Goal: Information Seeking & Learning: Learn about a topic

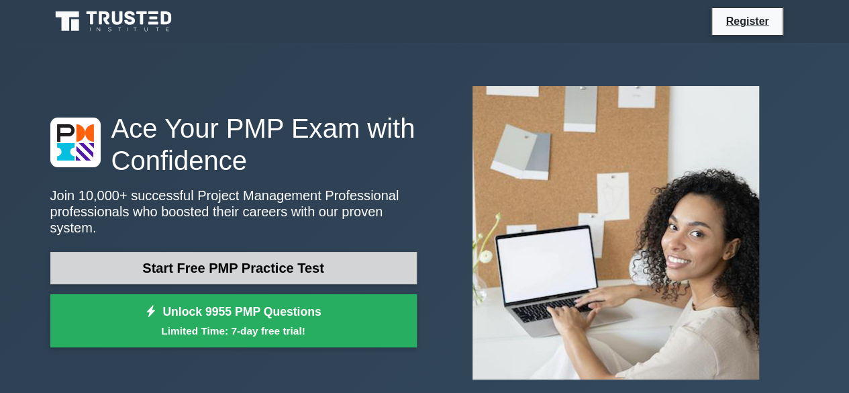
click at [257, 260] on link "Start Free PMP Practice Test" at bounding box center [233, 268] width 367 height 32
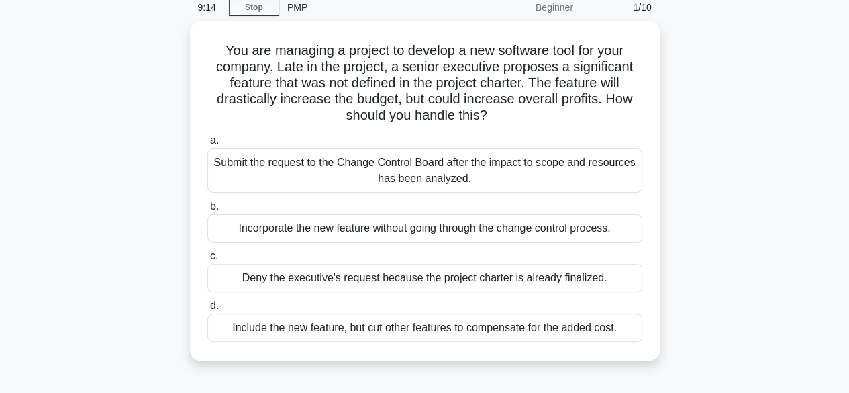
scroll to position [56, 0]
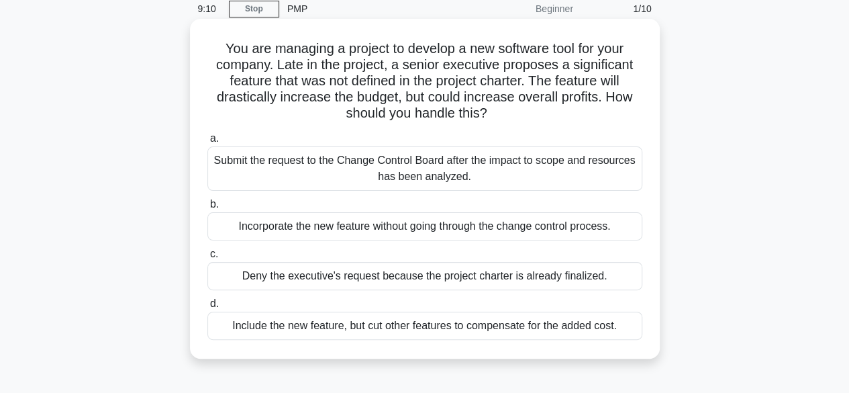
click at [438, 174] on div "Submit the request to the Change Control Board after the impact to scope and re…" at bounding box center [424, 168] width 435 height 44
click at [207, 143] on input "a. Submit the request to the Change Control Board after the impact to scope and…" at bounding box center [207, 138] width 0 height 9
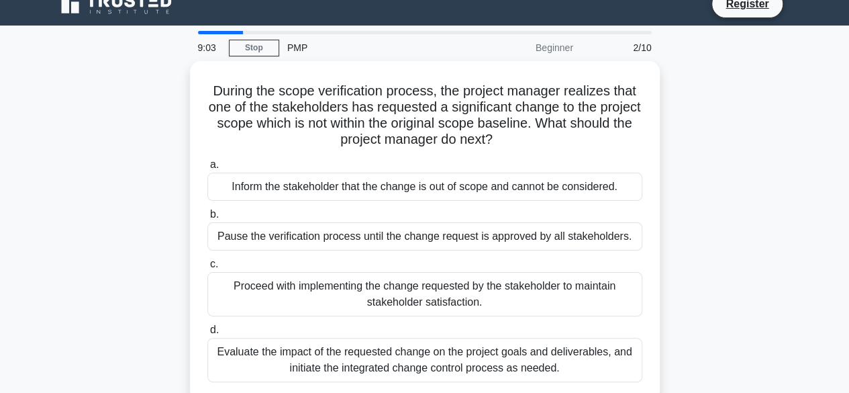
scroll to position [21, 0]
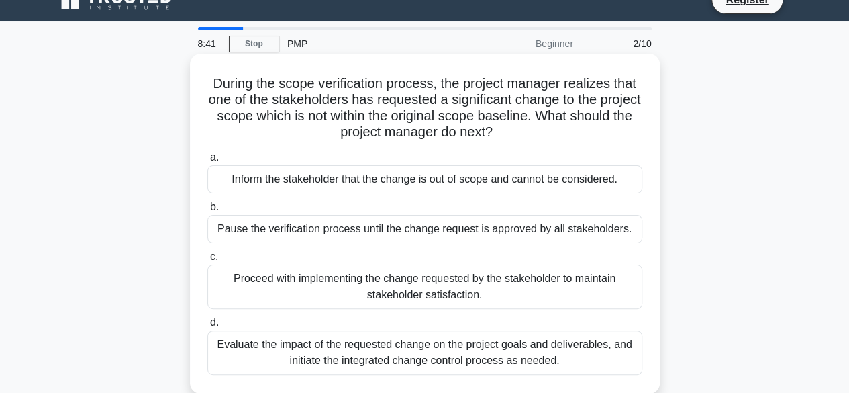
click at [428, 349] on div "Evaluate the impact of the requested change on the project goals and deliverabl…" at bounding box center [424, 352] width 435 height 44
click at [207, 327] on input "d. Evaluate the impact of the requested change on the project goals and deliver…" at bounding box center [207, 322] width 0 height 9
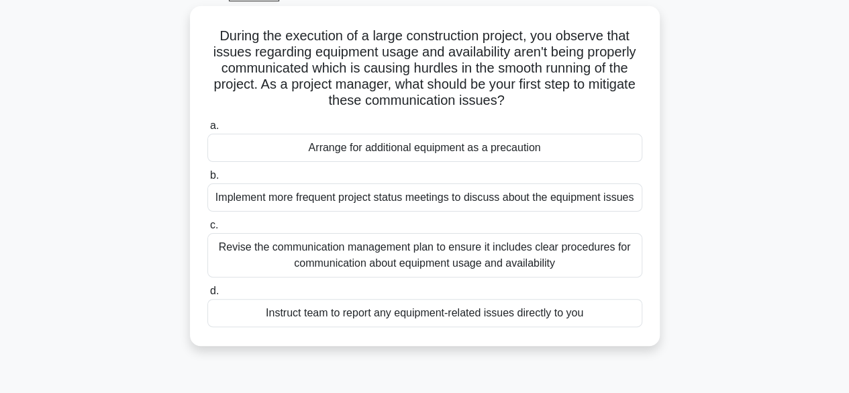
scroll to position [73, 0]
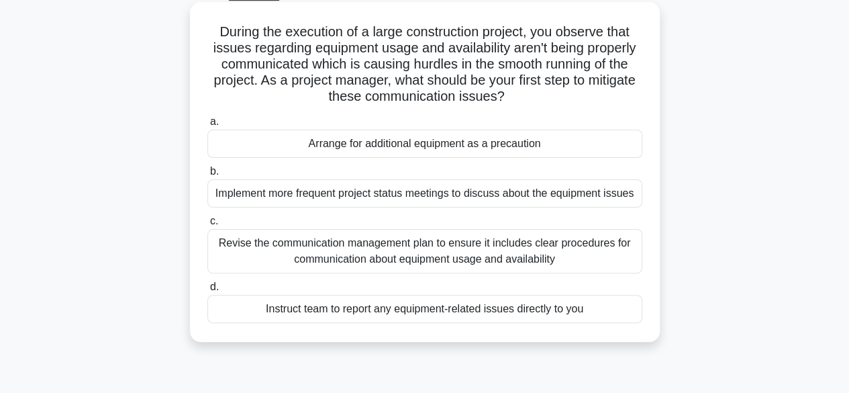
click at [408, 244] on div "Revise the communication management plan to ensure it includes clear procedures…" at bounding box center [424, 251] width 435 height 44
click at [207, 226] on input "c. Revise the communication management plan to ensure it includes clear procedu…" at bounding box center [207, 221] width 0 height 9
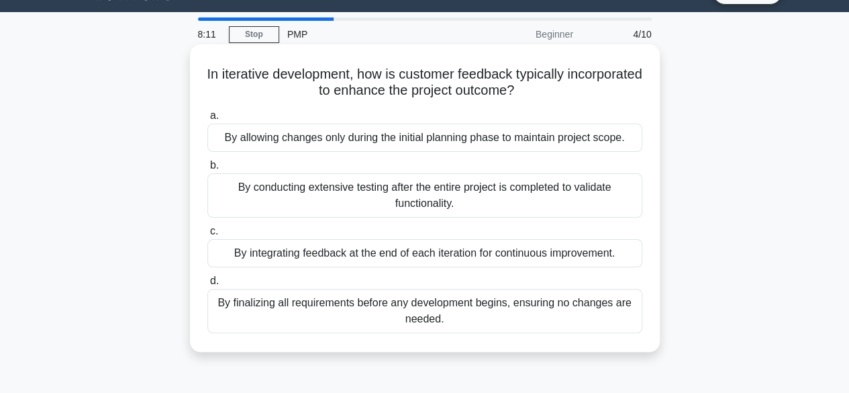
scroll to position [0, 0]
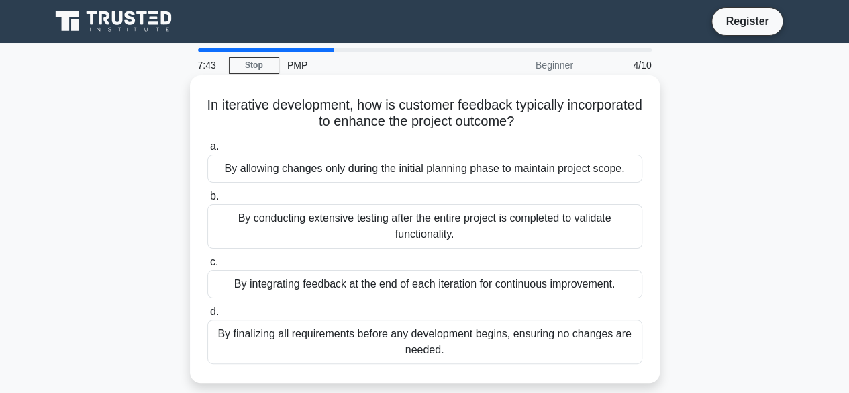
click at [447, 283] on div "By integrating feedback at the end of each iteration for continuous improvement." at bounding box center [424, 284] width 435 height 28
click at [207, 267] on input "c. By integrating feedback at the end of each iteration for continuous improvem…" at bounding box center [207, 262] width 0 height 9
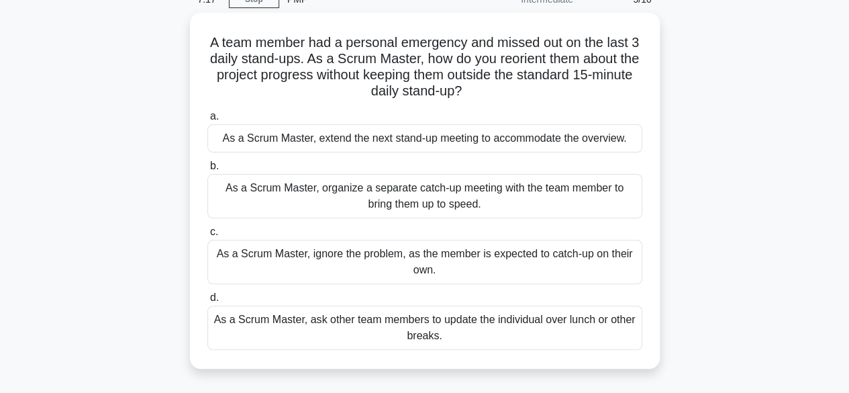
scroll to position [68, 0]
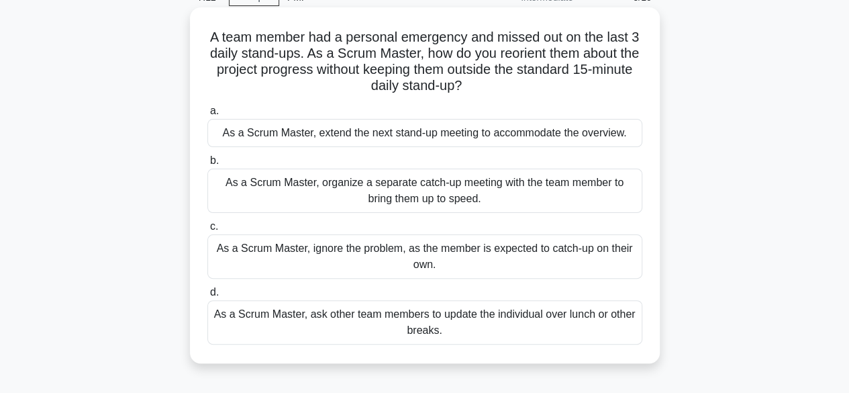
click at [437, 197] on div "As a Scrum Master, organize a separate catch-up meeting with the team member to…" at bounding box center [424, 191] width 435 height 44
click at [207, 165] on input "b. As a Scrum Master, organize a separate catch-up meeting with the team member…" at bounding box center [207, 160] width 0 height 9
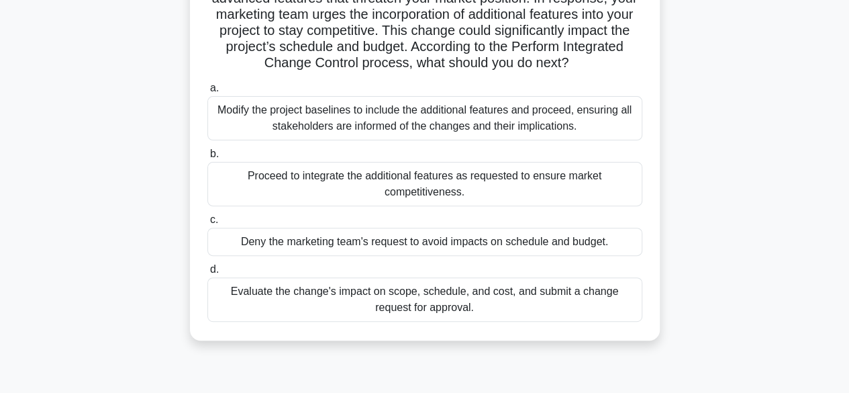
scroll to position [145, 0]
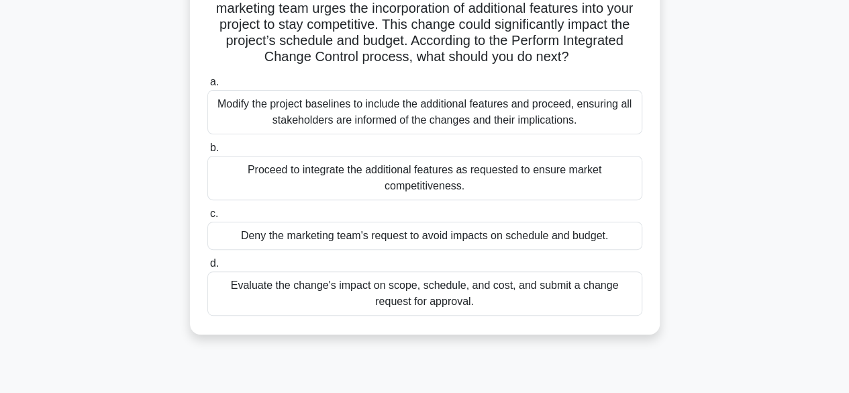
click at [431, 295] on div "Evaluate the change's impact on scope, schedule, and cost, and submit a change …" at bounding box center [424, 293] width 435 height 44
click at [207, 268] on input "d. Evaluate the change's impact on scope, schedule, and cost, and submit a chan…" at bounding box center [207, 263] width 0 height 9
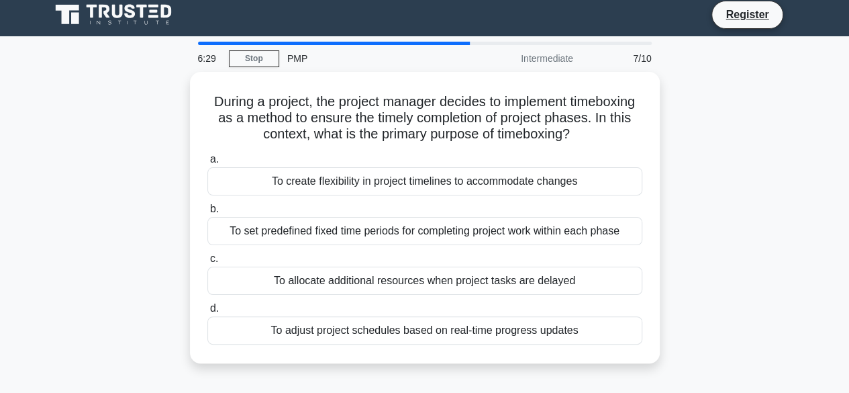
scroll to position [13, 0]
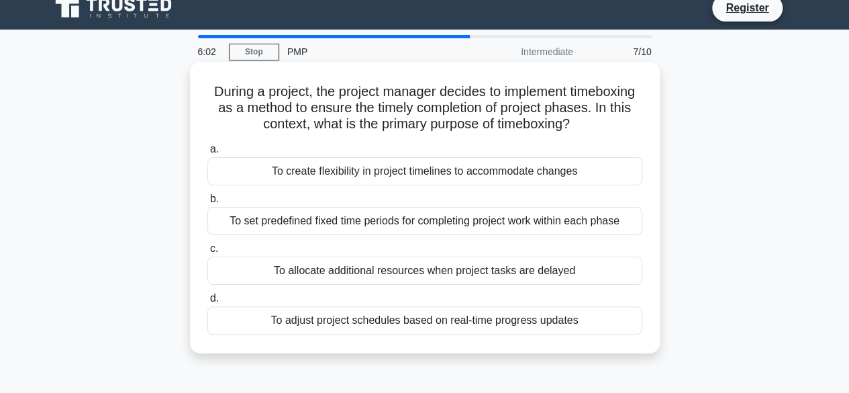
click at [406, 275] on div "To allocate additional resources when project tasks are delayed" at bounding box center [424, 271] width 435 height 28
click at [207, 253] on input "c. To allocate additional resources when project tasks are delayed" at bounding box center [207, 248] width 0 height 9
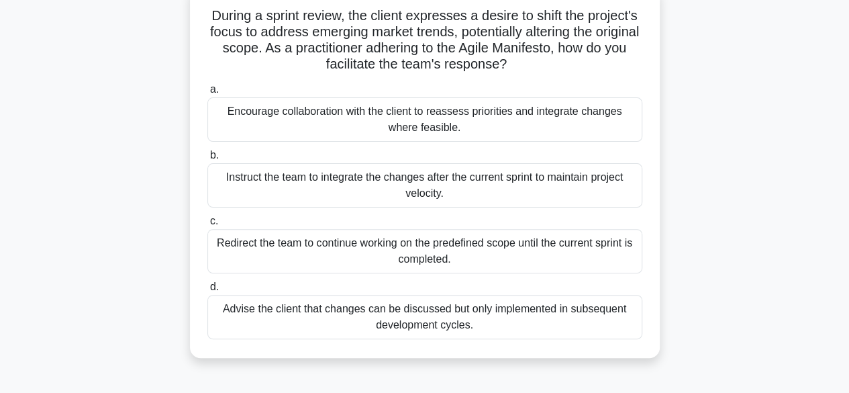
scroll to position [93, 0]
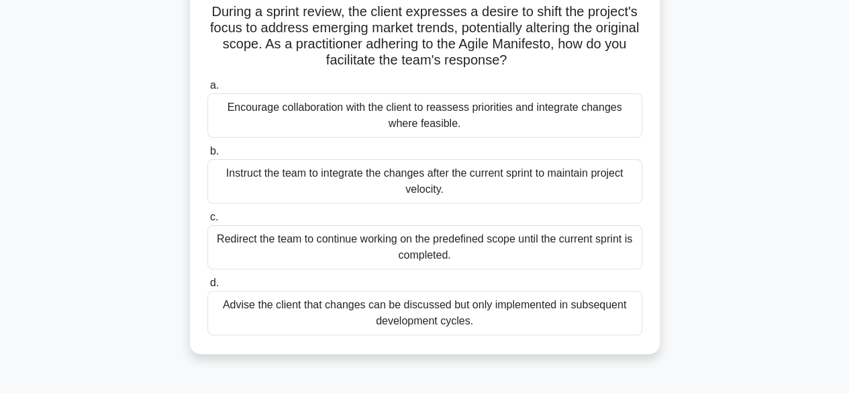
click at [443, 113] on div "Encourage collaboration with the client to reassess priorities and integrate ch…" at bounding box center [424, 115] width 435 height 44
click at [207, 90] on input "a. Encourage collaboration with the client to reassess priorities and integrate…" at bounding box center [207, 85] width 0 height 9
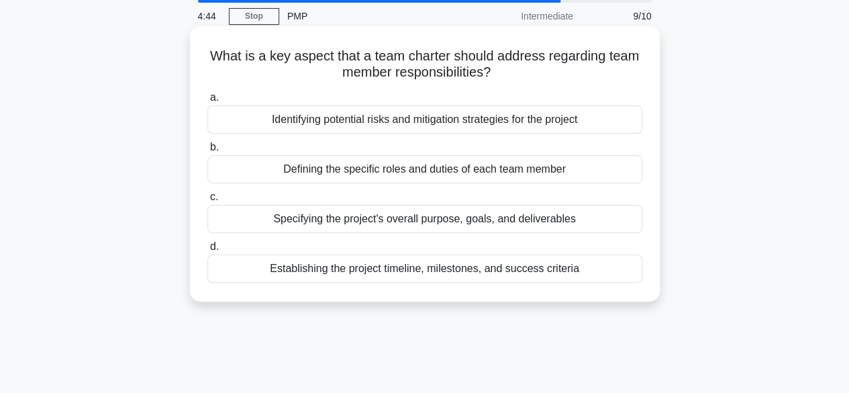
scroll to position [0, 0]
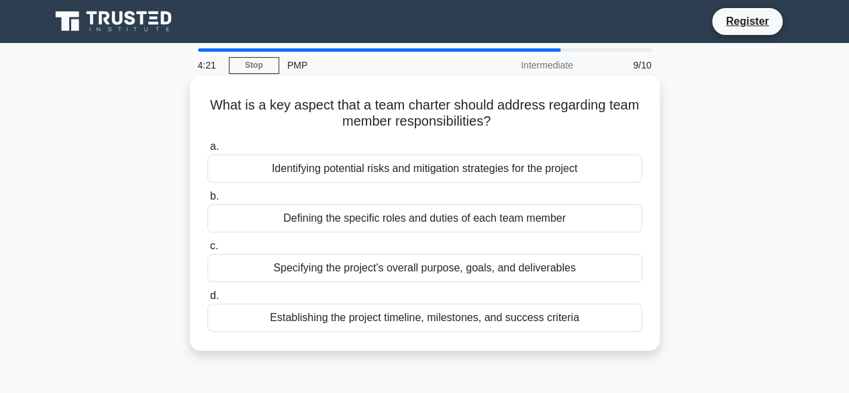
click at [496, 322] on div "Establishing the project timeline, milestones, and success criteria" at bounding box center [424, 318] width 435 height 28
click at [207, 300] on input "d. Establishing the project timeline, milestones, and success criteria" at bounding box center [207, 295] width 0 height 9
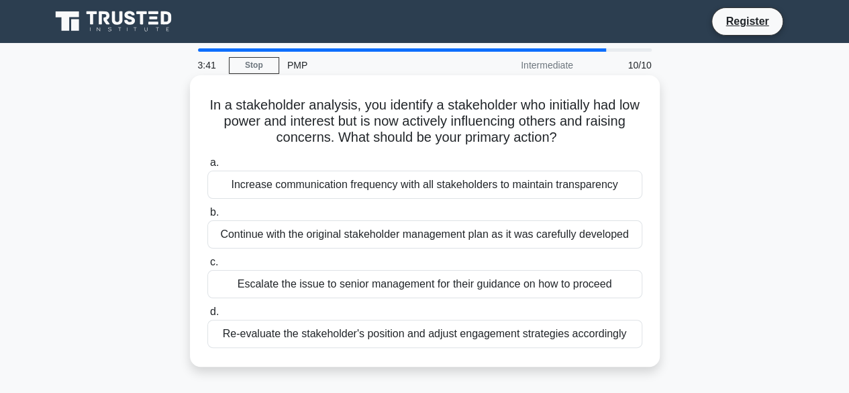
click at [443, 336] on div "Re-evaluate the stakeholder's position and adjust engagement strategies accordi…" at bounding box center [424, 334] width 435 height 28
click at [207, 316] on input "d. Re-evaluate the stakeholder's position and adjust engagement strategies acco…" at bounding box center [207, 312] width 0 height 9
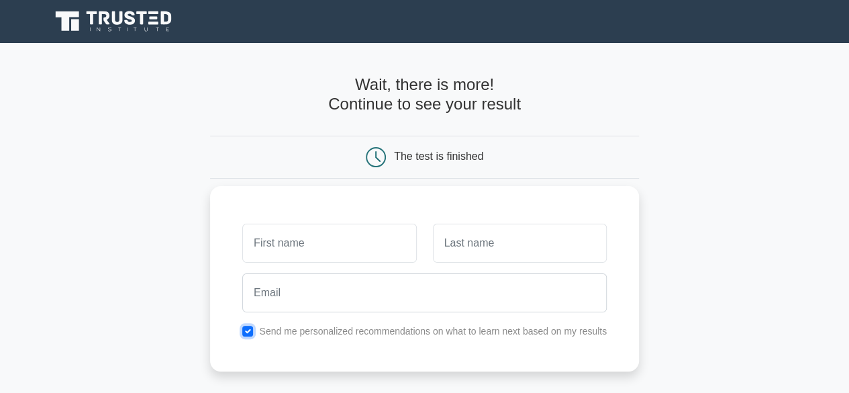
click at [250, 333] on input "checkbox" at bounding box center [247, 331] width 11 height 11
checkbox input "false"
click at [293, 250] on input "text" at bounding box center [329, 243] width 174 height 39
type input "Rajaprabu"
click at [434, 241] on input "text" at bounding box center [520, 243] width 174 height 39
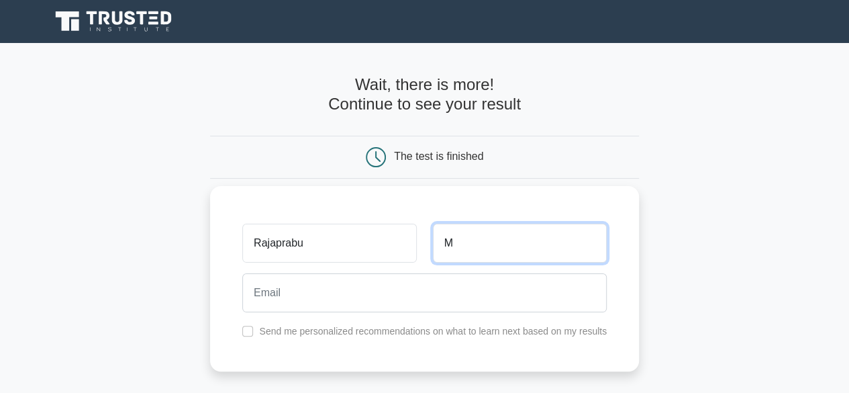
type input "M"
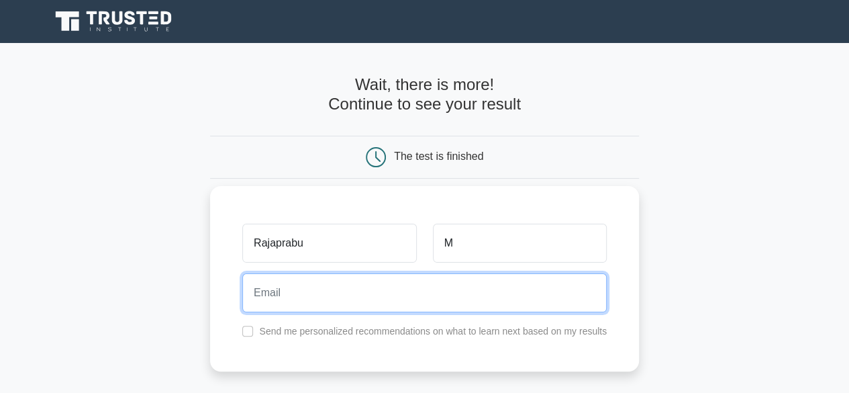
click at [404, 283] on input "email" at bounding box center [424, 292] width 365 height 39
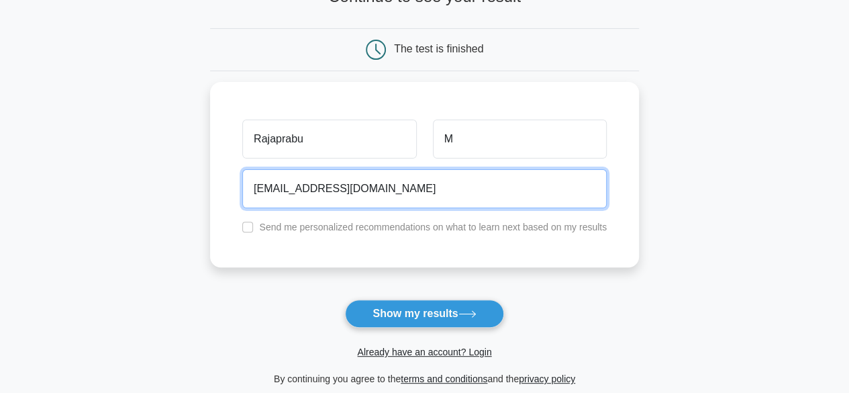
scroll to position [152, 0]
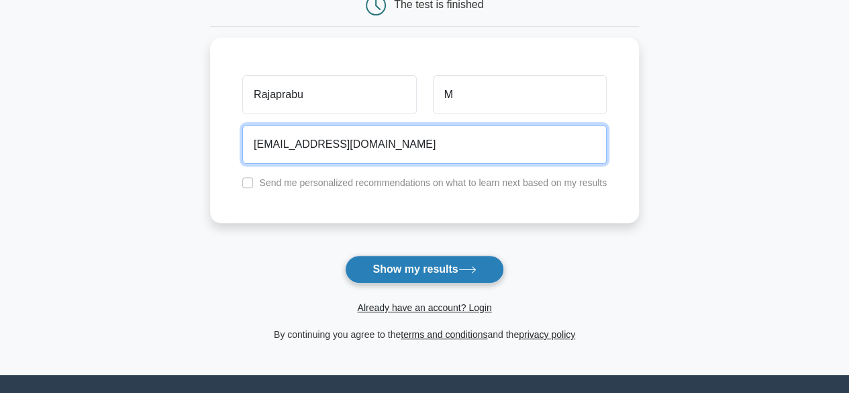
type input "prabuchemi@gmail.com"
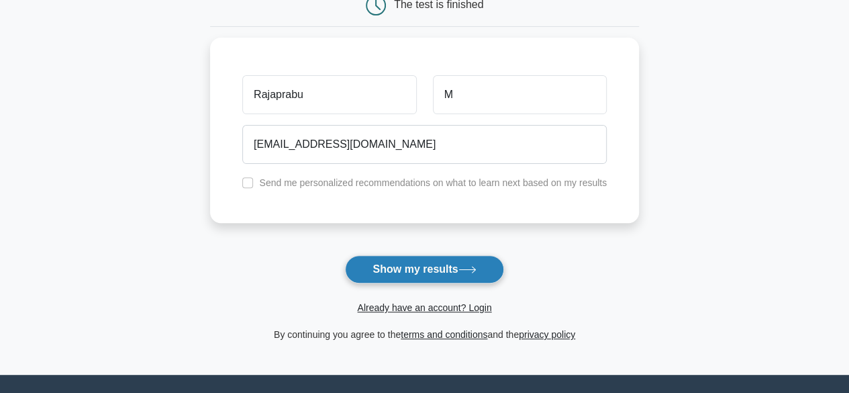
click at [458, 263] on button "Show my results" at bounding box center [424, 269] width 158 height 28
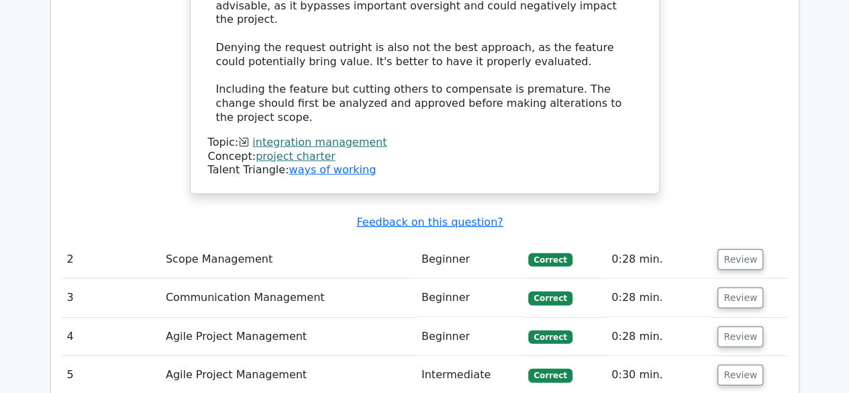
scroll to position [1875, 0]
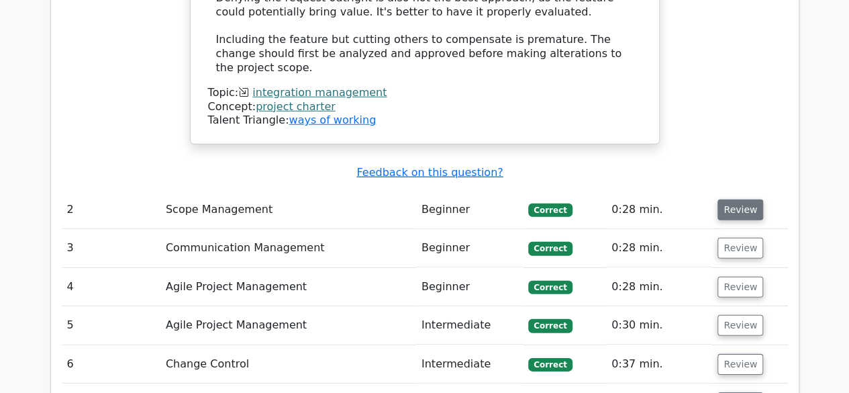
click at [735, 199] on button "Review" at bounding box center [741, 209] width 46 height 21
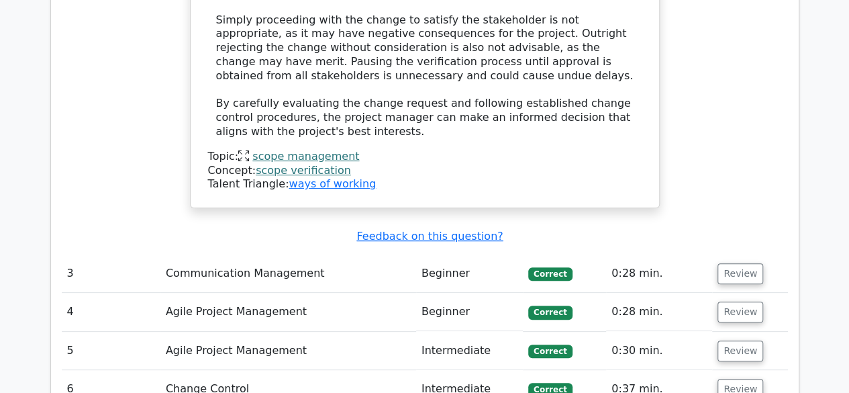
scroll to position [2622, 0]
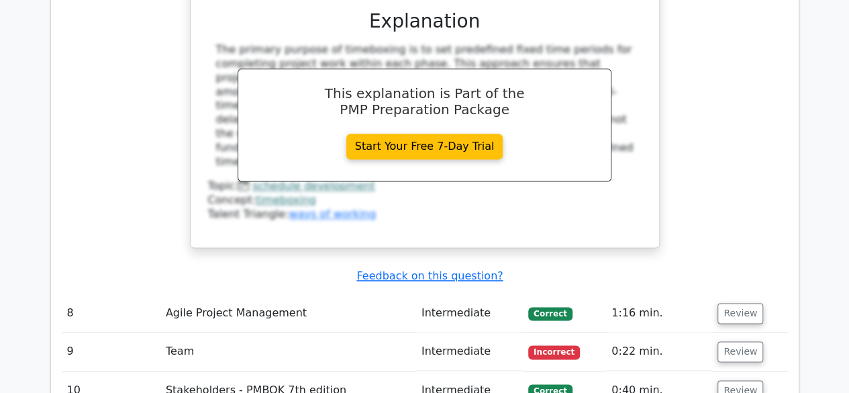
scroll to position [3375, 0]
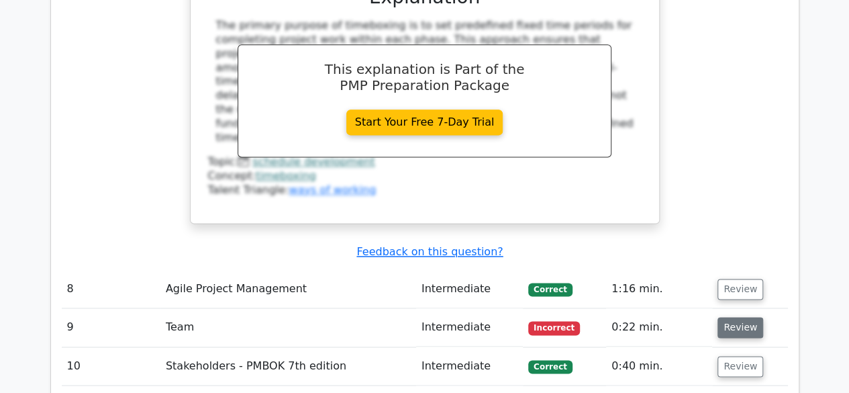
click at [733, 317] on button "Review" at bounding box center [741, 327] width 46 height 21
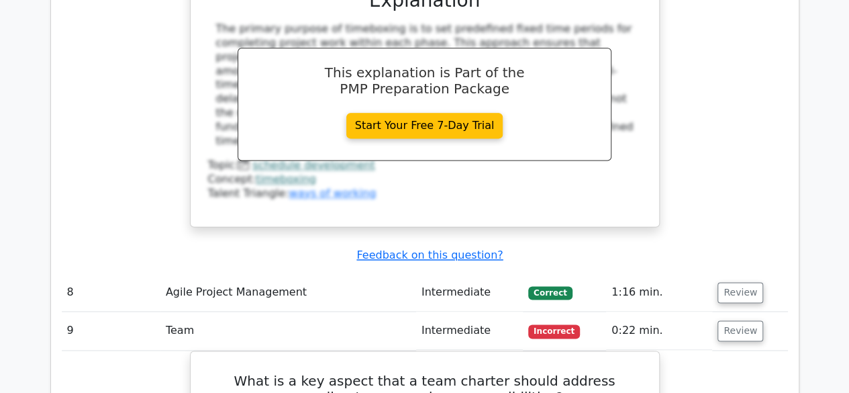
scroll to position [4293, 0]
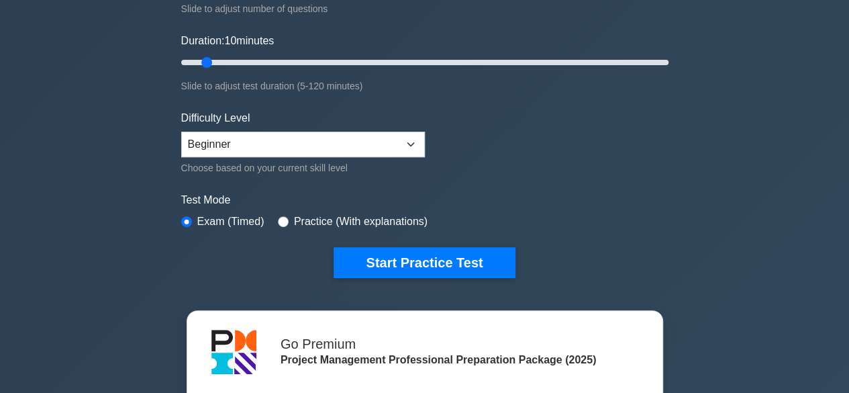
scroll to position [222, 0]
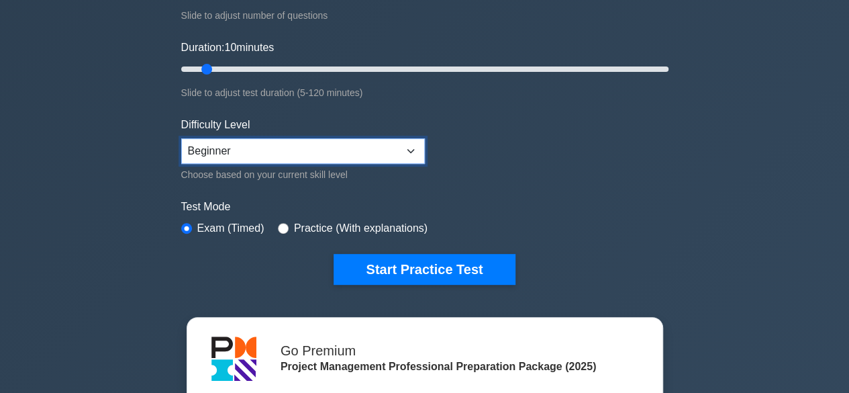
click at [270, 147] on select "Beginner Intermediate Expert" at bounding box center [303, 151] width 244 height 26
select select "intermediate"
click at [181, 138] on select "Beginner Intermediate Expert" at bounding box center [303, 151] width 244 height 26
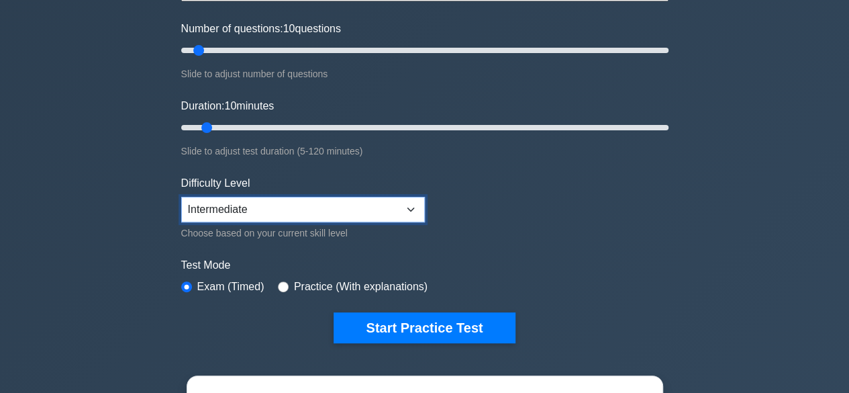
scroll to position [286, 0]
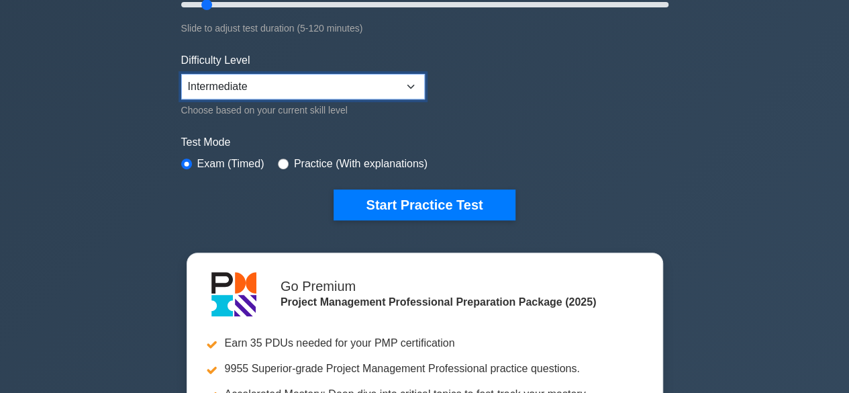
click at [276, 87] on select "Beginner Intermediate Expert" at bounding box center [303, 87] width 244 height 26
click at [181, 74] on select "Beginner Intermediate Expert" at bounding box center [303, 87] width 244 height 26
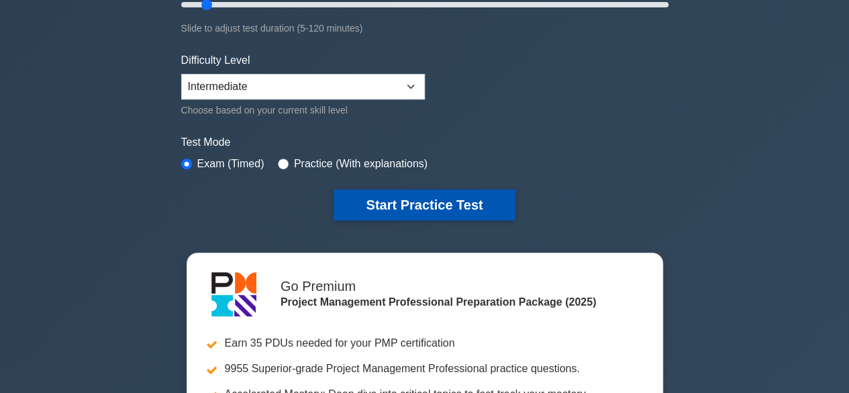
click at [430, 191] on button "Start Practice Test" at bounding box center [424, 204] width 181 height 31
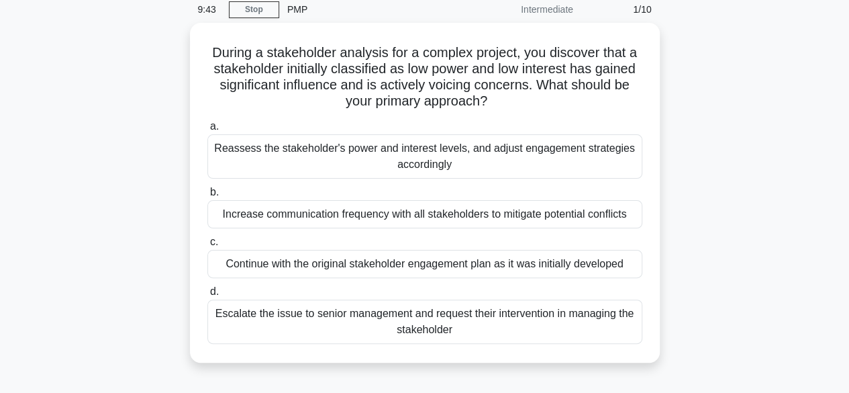
scroll to position [58, 0]
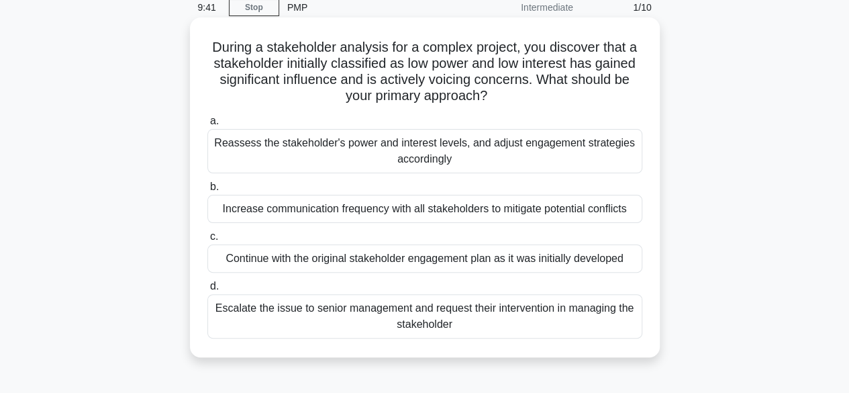
click at [406, 156] on div "Reassess the stakeholder's power and interest levels, and adjust engagement str…" at bounding box center [424, 151] width 435 height 44
click at [207, 126] on input "a. Reassess the stakeholder's power and interest levels, and adjust engagement …" at bounding box center [207, 121] width 0 height 9
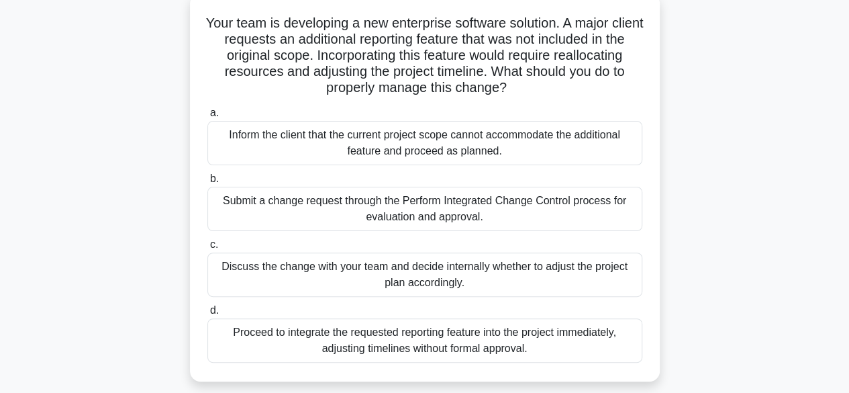
scroll to position [86, 0]
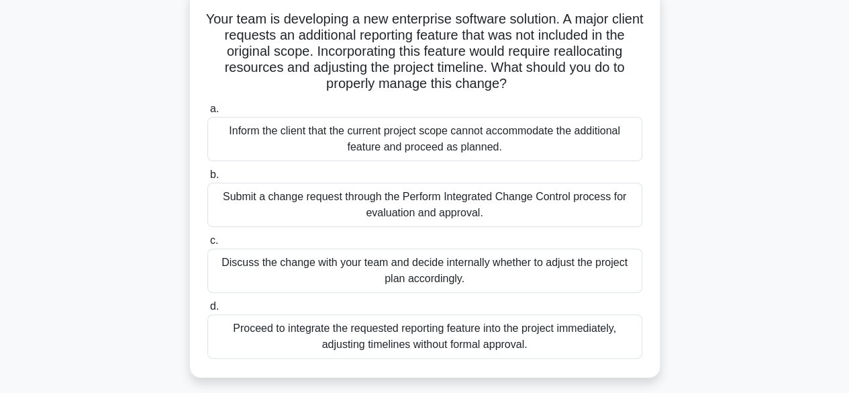
click at [408, 214] on div "Submit a change request through the Perform Integrated Change Control process f…" at bounding box center [424, 205] width 435 height 44
click at [207, 179] on input "b. Submit a change request through the Perform Integrated Change Control proces…" at bounding box center [207, 175] width 0 height 9
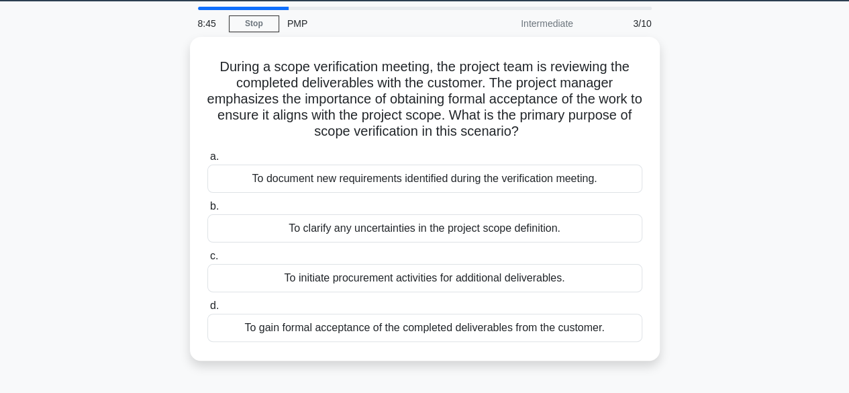
scroll to position [48, 0]
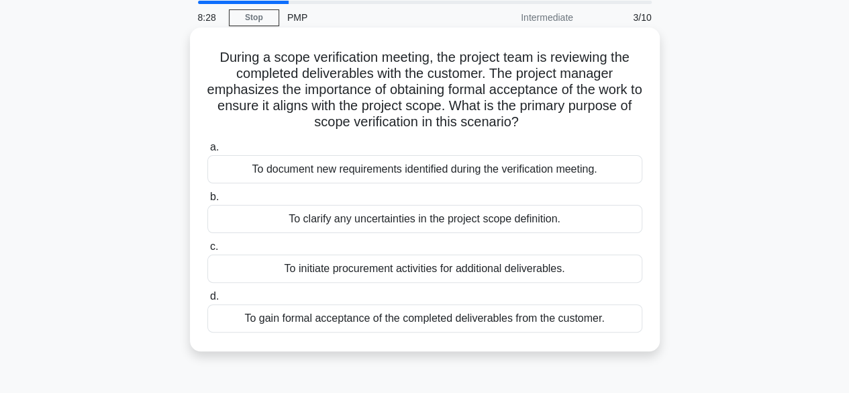
click at [443, 324] on div "To gain formal acceptance of the completed deliverables from the customer." at bounding box center [424, 318] width 435 height 28
click at [207, 301] on input "d. To gain formal acceptance of the completed deliverables from the customer." at bounding box center [207, 296] width 0 height 9
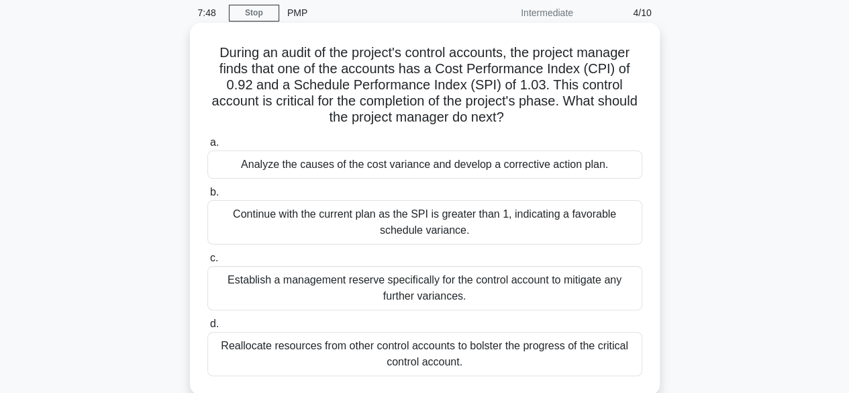
scroll to position [54, 0]
click at [470, 169] on div "Analyze the causes of the cost variance and develop a corrective action plan." at bounding box center [424, 163] width 435 height 28
click at [207, 146] on input "a. Analyze the causes of the cost variance and develop a corrective action plan." at bounding box center [207, 141] width 0 height 9
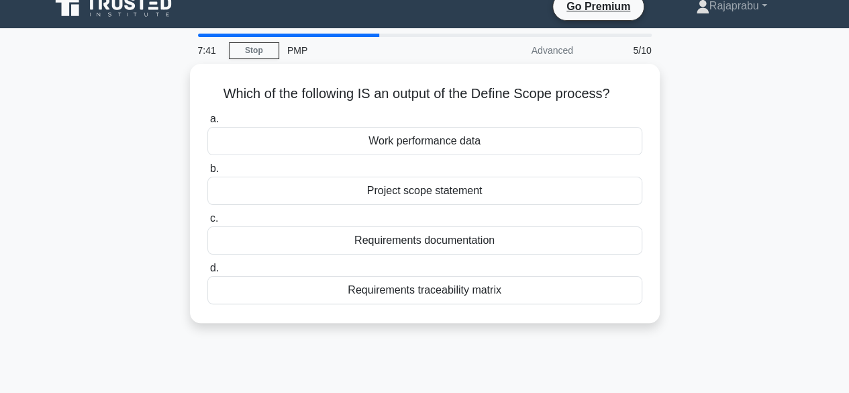
scroll to position [0, 0]
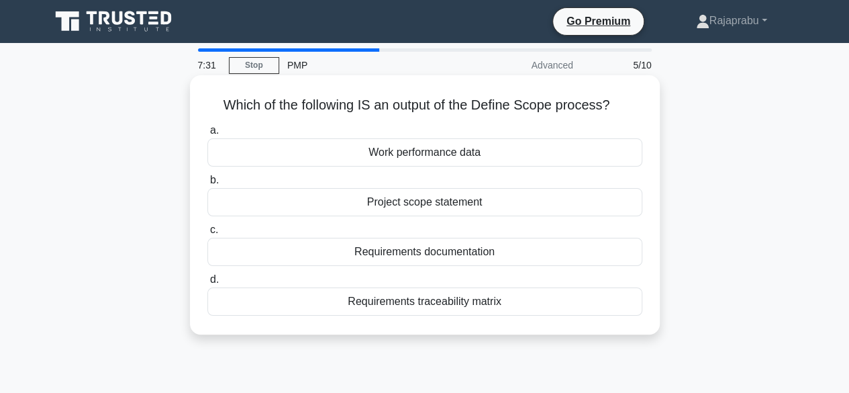
click at [436, 200] on div "Project scope statement" at bounding box center [424, 202] width 435 height 28
click at [207, 185] on input "b. Project scope statement" at bounding box center [207, 180] width 0 height 9
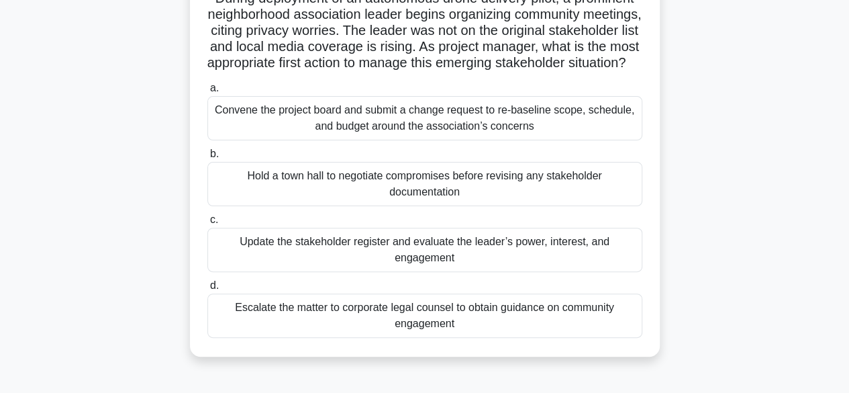
scroll to position [112, 0]
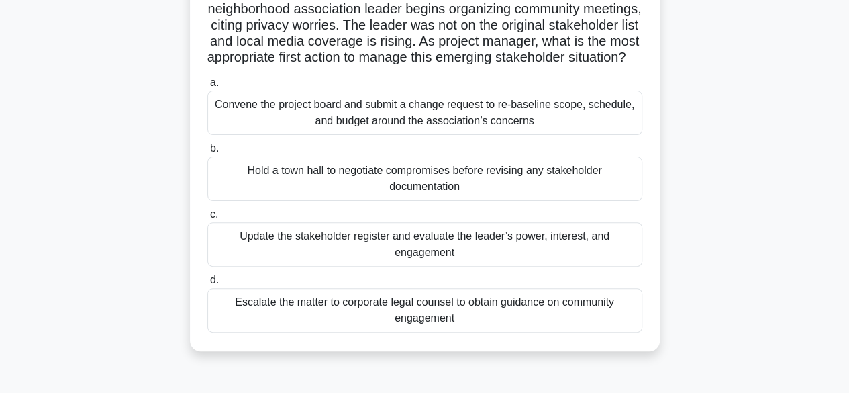
click at [462, 264] on div "Update the stakeholder register and evaluate the leader’s power, interest, and …" at bounding box center [424, 244] width 435 height 44
click at [207, 219] on input "c. Update the stakeholder register and evaluate the leader’s power, interest, a…" at bounding box center [207, 214] width 0 height 9
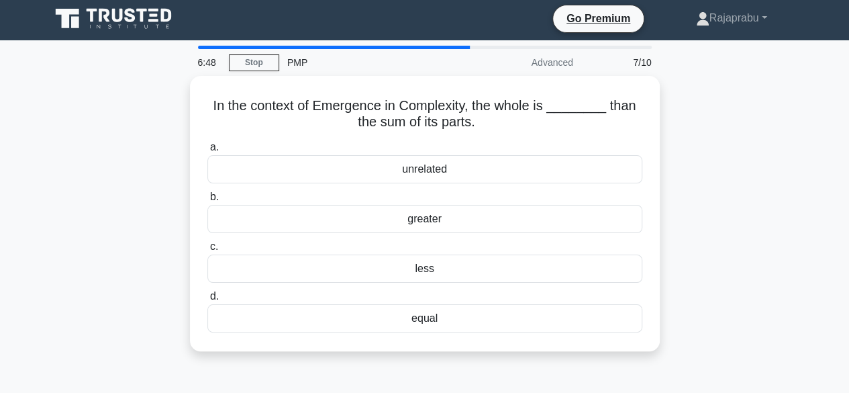
scroll to position [0, 0]
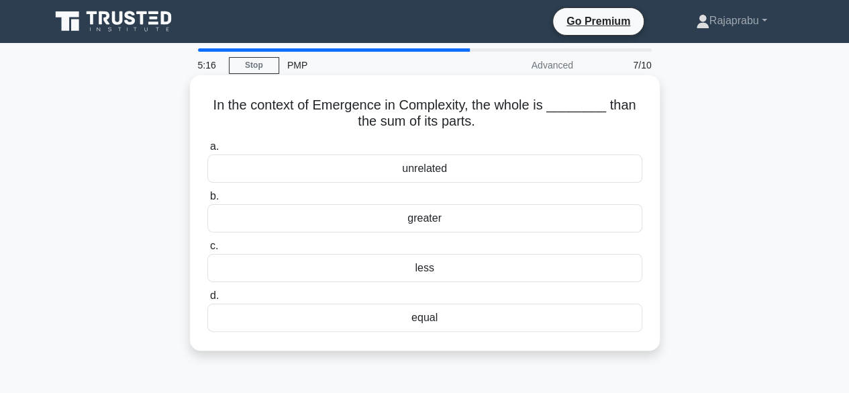
click at [410, 312] on div "equal" at bounding box center [424, 318] width 435 height 28
click at [207, 300] on input "d. equal" at bounding box center [207, 295] width 0 height 9
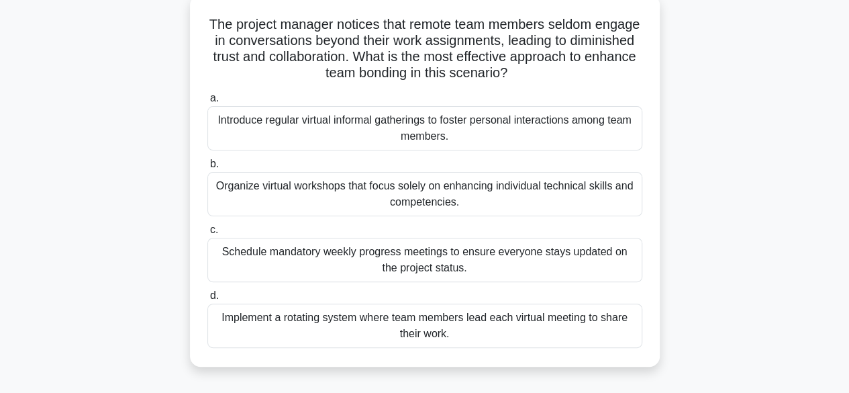
scroll to position [85, 0]
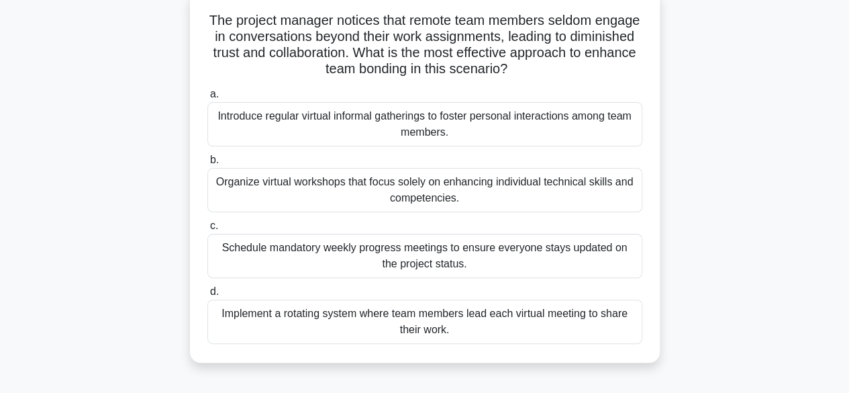
click at [471, 260] on div "Schedule mandatory weekly progress meetings to ensure everyone stays updated on…" at bounding box center [424, 256] width 435 height 44
click at [207, 230] on input "c. Schedule mandatory weekly progress meetings to ensure everyone stays updated…" at bounding box center [207, 226] width 0 height 9
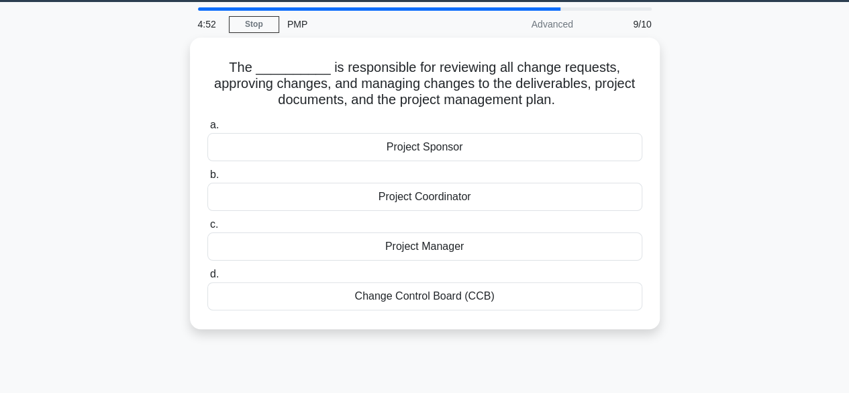
scroll to position [0, 0]
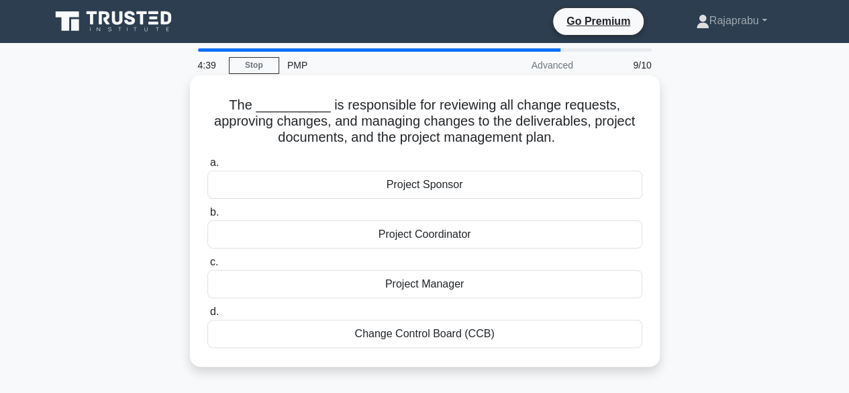
click at [421, 329] on div "Change Control Board (CCB)" at bounding box center [424, 334] width 435 height 28
click at [207, 316] on input "d. Change Control Board (CCB)" at bounding box center [207, 312] width 0 height 9
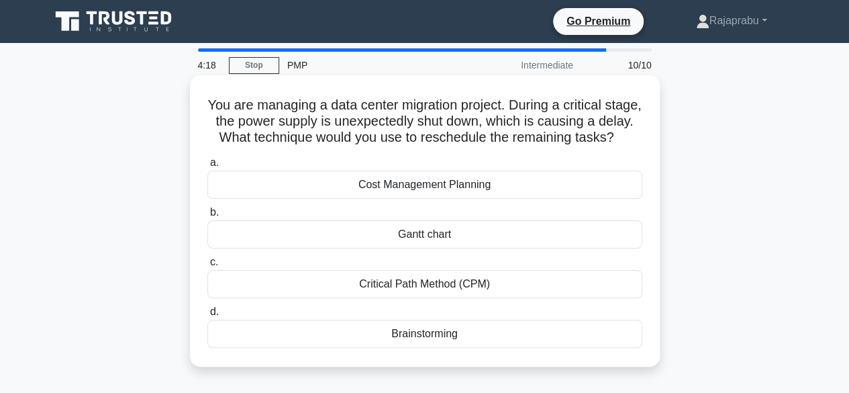
click at [430, 298] on div "Critical Path Method (CPM)" at bounding box center [424, 284] width 435 height 28
click at [207, 267] on input "c. Critical Path Method (CPM)" at bounding box center [207, 262] width 0 height 9
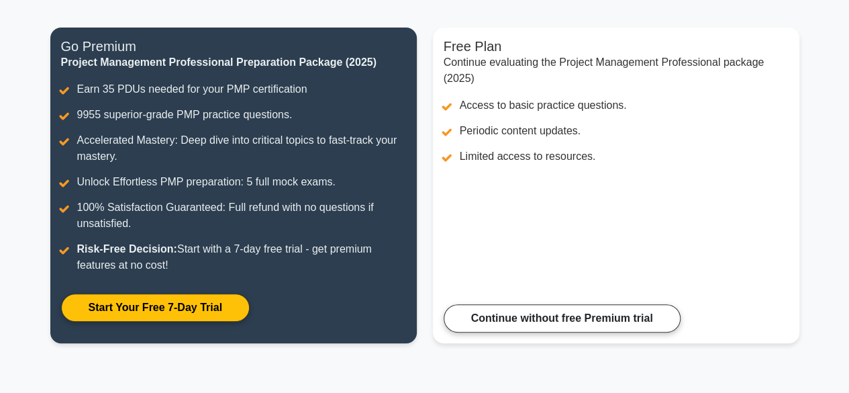
scroll to position [158, 0]
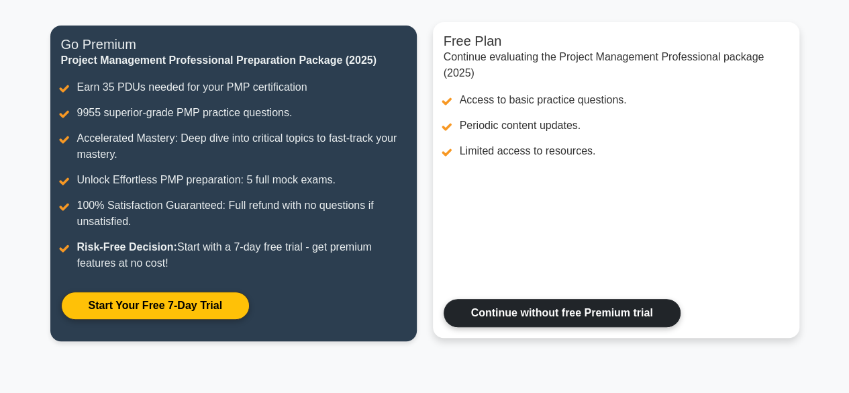
click at [578, 317] on link "Continue without free Premium trial" at bounding box center [562, 313] width 237 height 28
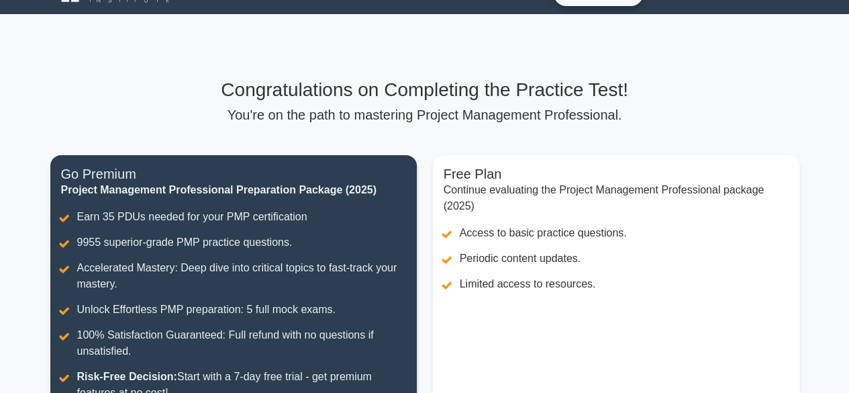
scroll to position [0, 0]
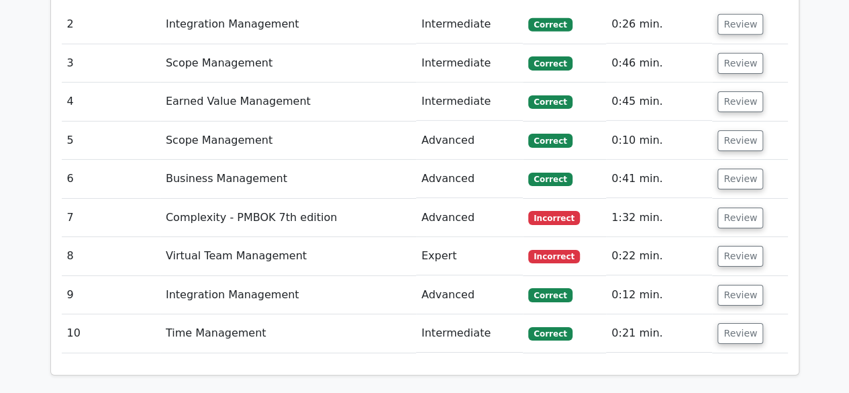
scroll to position [2177, 0]
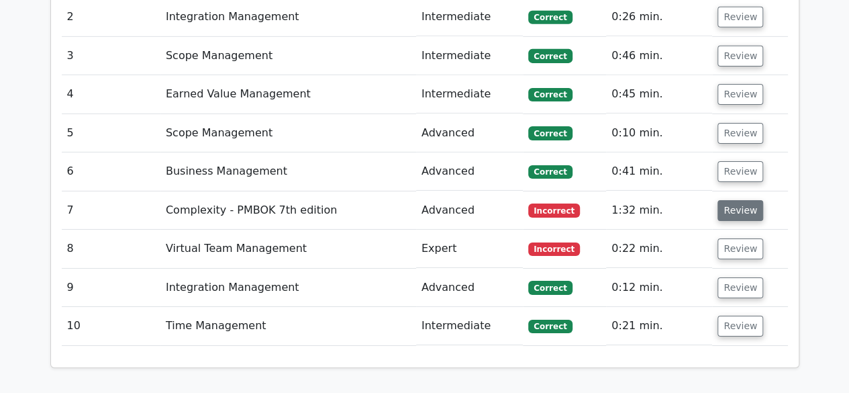
click at [736, 200] on button "Review" at bounding box center [741, 210] width 46 height 21
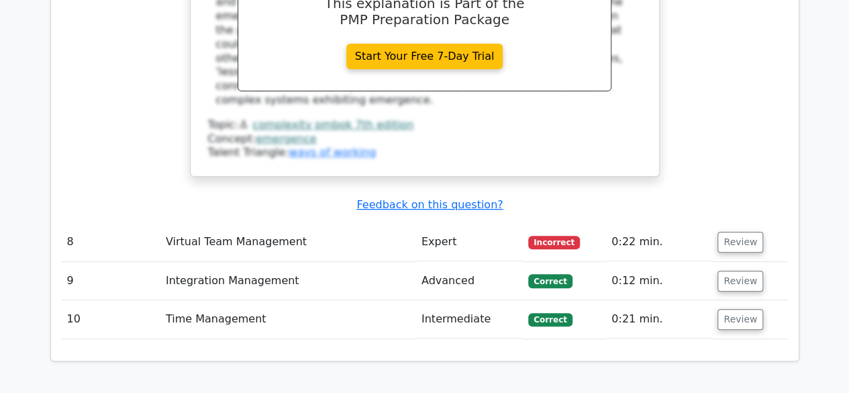
scroll to position [2760, 0]
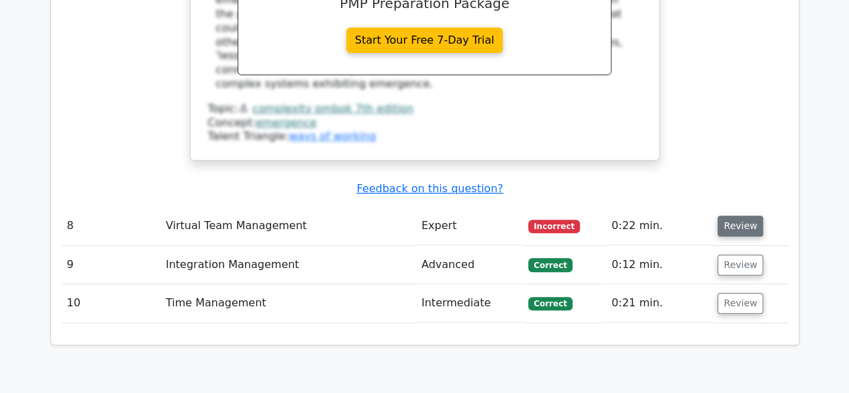
click at [732, 216] on button "Review" at bounding box center [741, 226] width 46 height 21
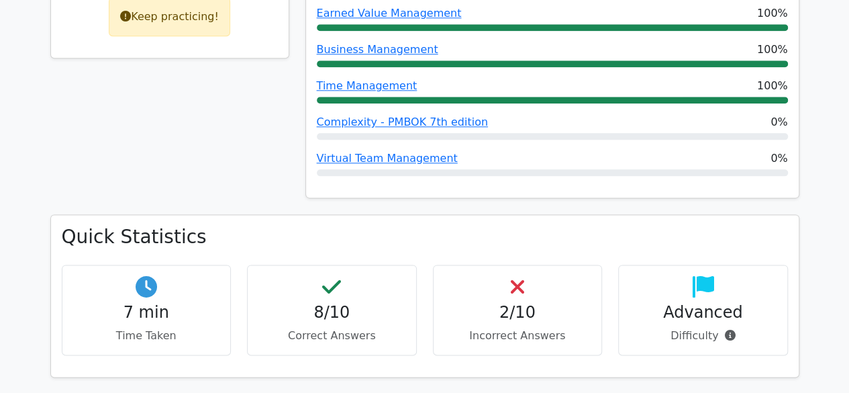
scroll to position [737, 0]
